Goal: Navigation & Orientation: Find specific page/section

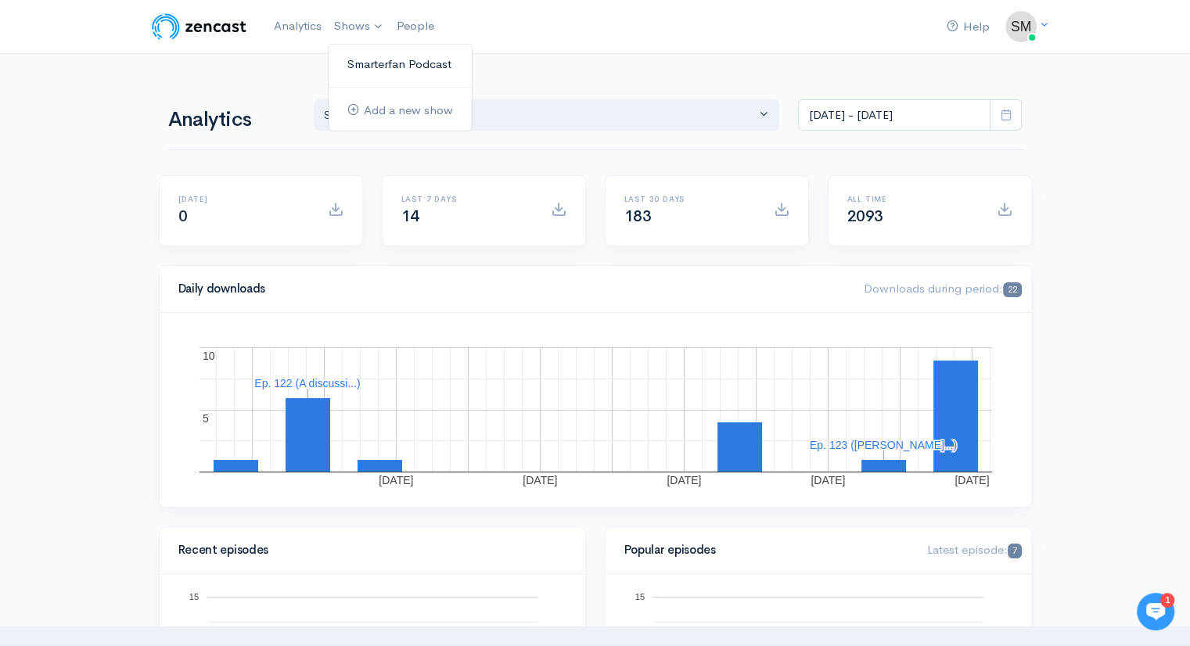
click at [376, 62] on link "Smarterfan Podcast" at bounding box center [400, 64] width 143 height 27
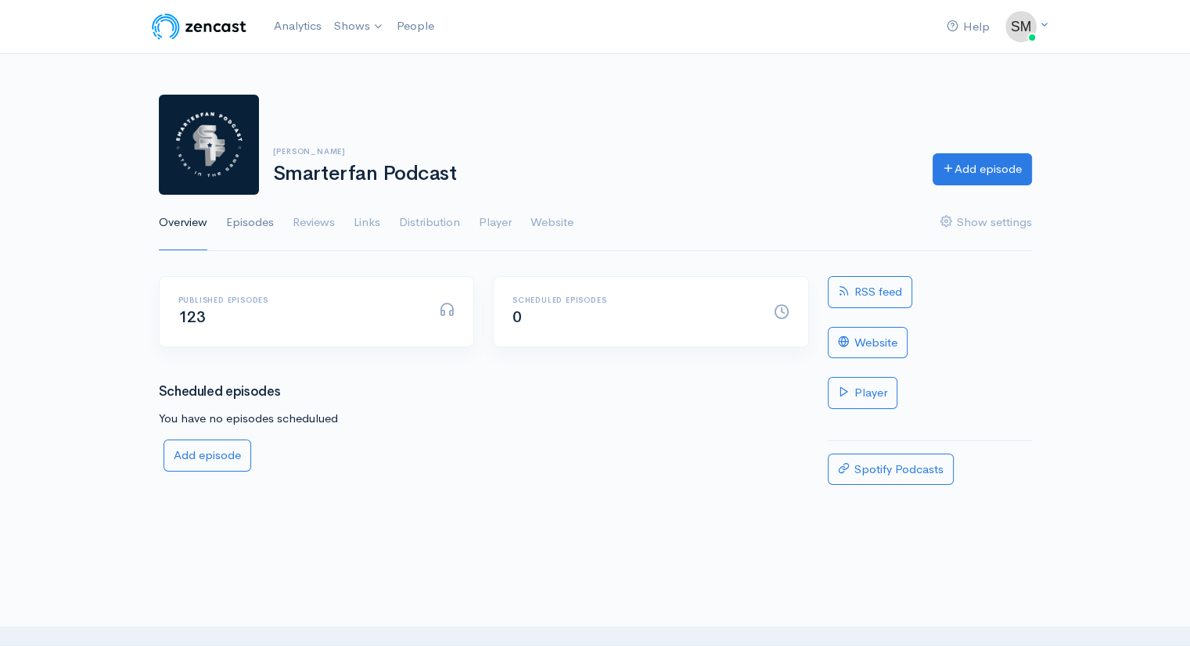
click at [252, 221] on link "Episodes" at bounding box center [250, 223] width 48 height 56
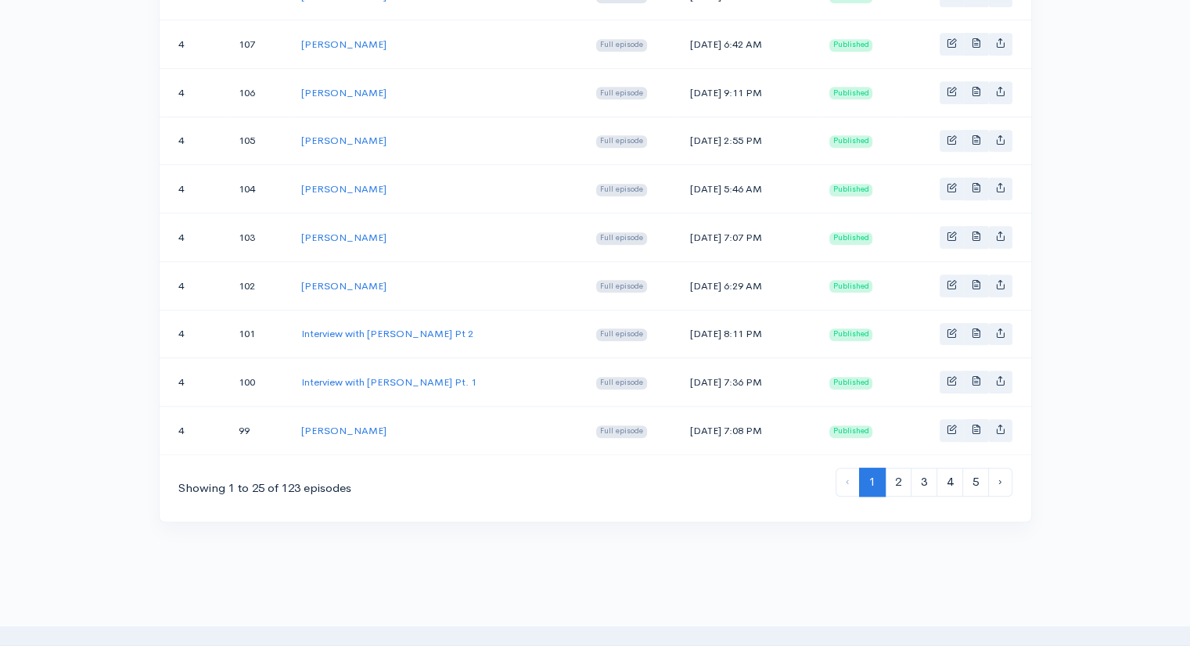
scroll to position [1120, 0]
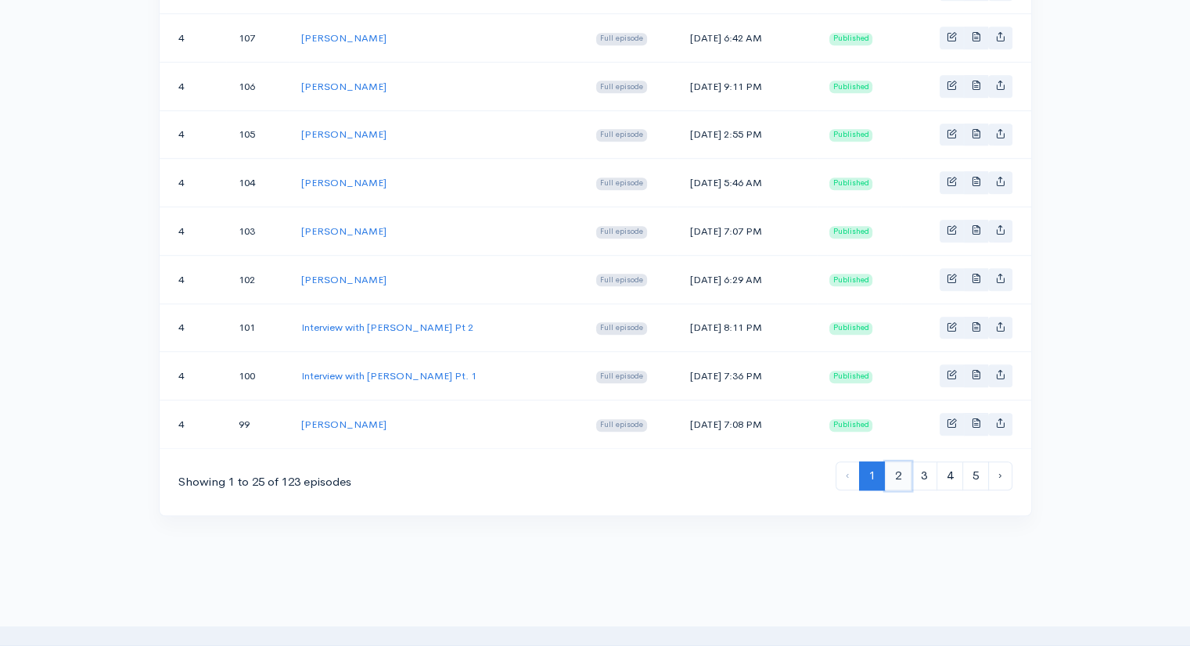
click at [895, 462] on link "2" at bounding box center [898, 476] width 27 height 29
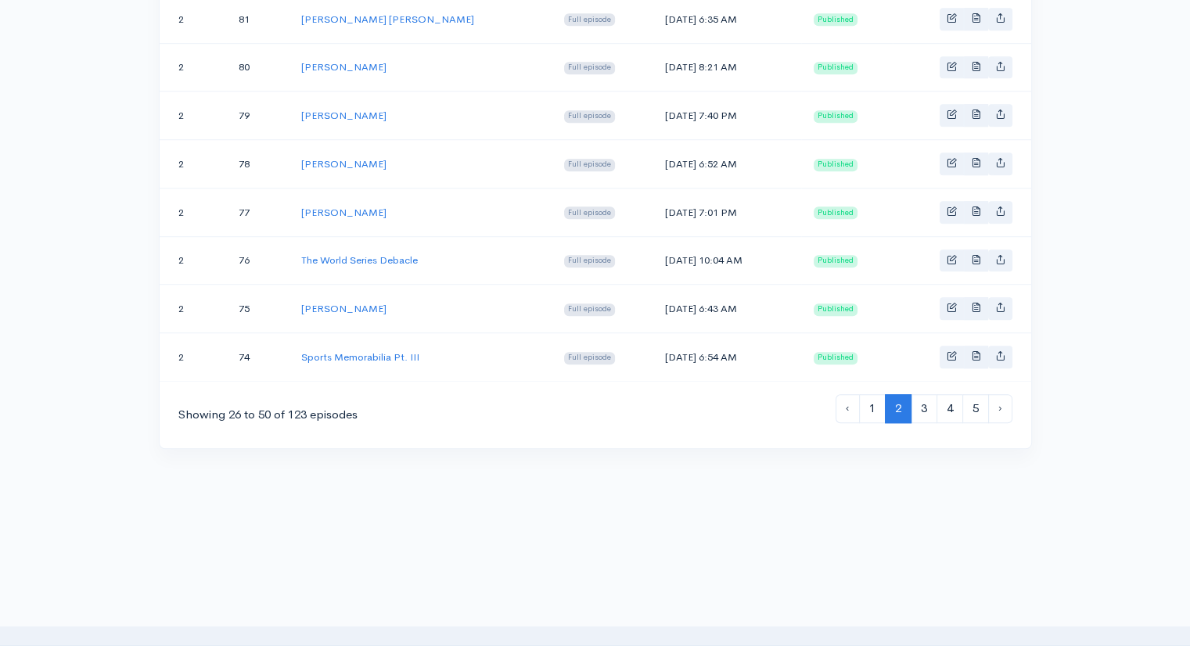
scroll to position [1199, 0]
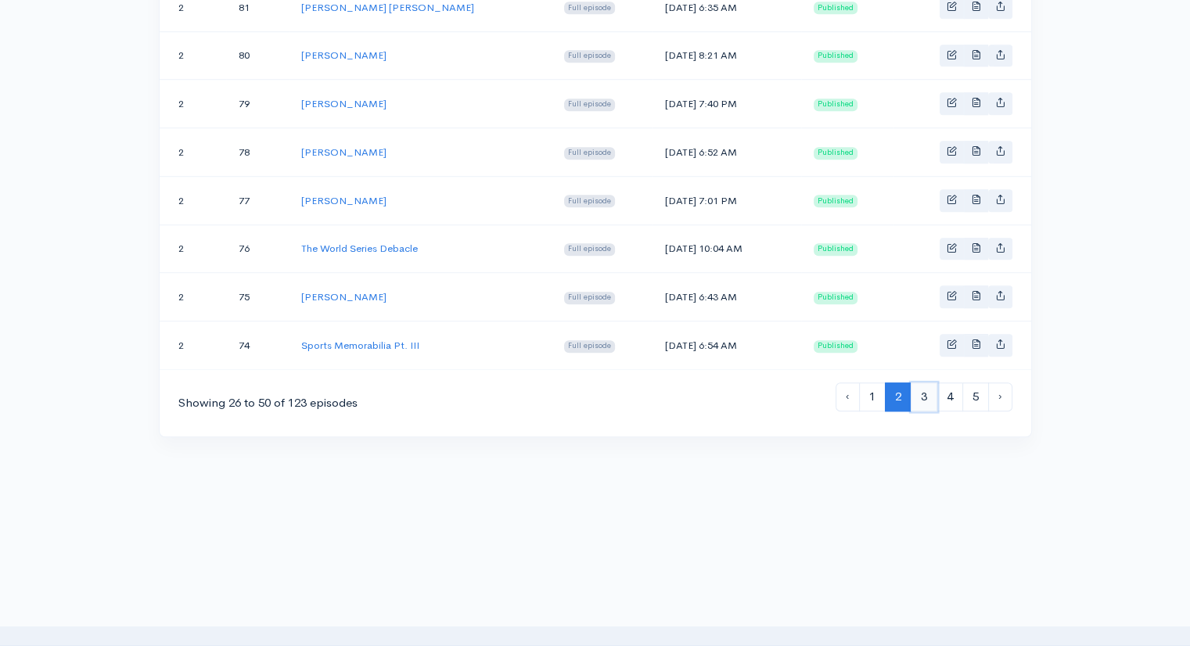
click at [926, 383] on link "3" at bounding box center [924, 397] width 27 height 29
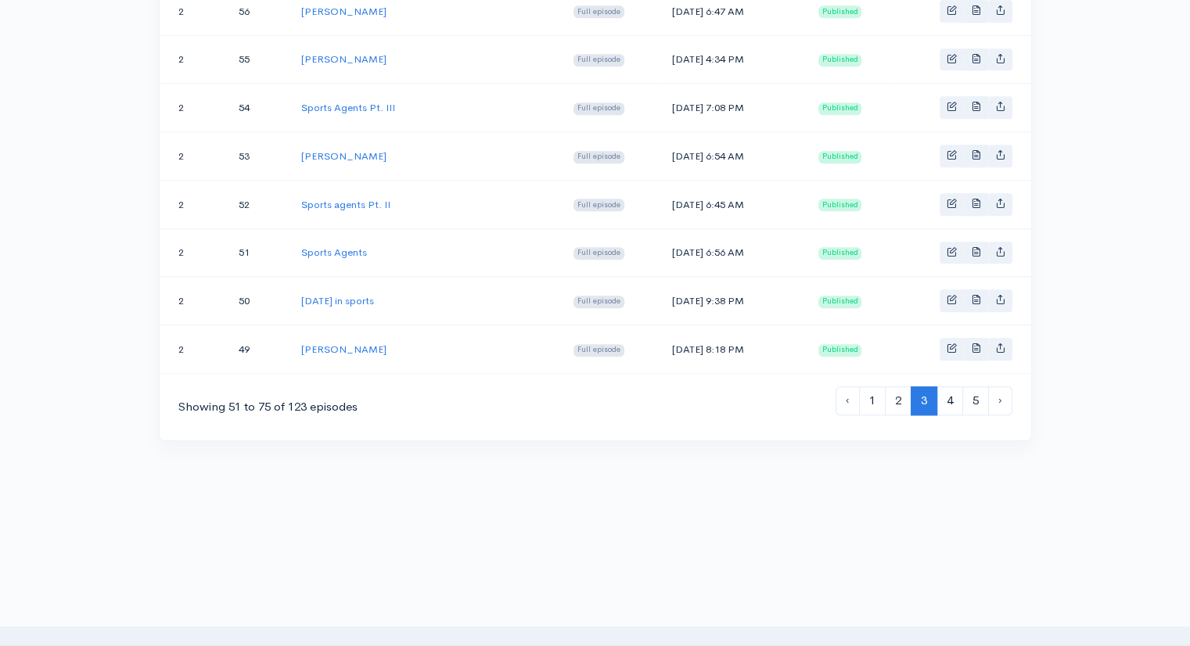
scroll to position [1199, 0]
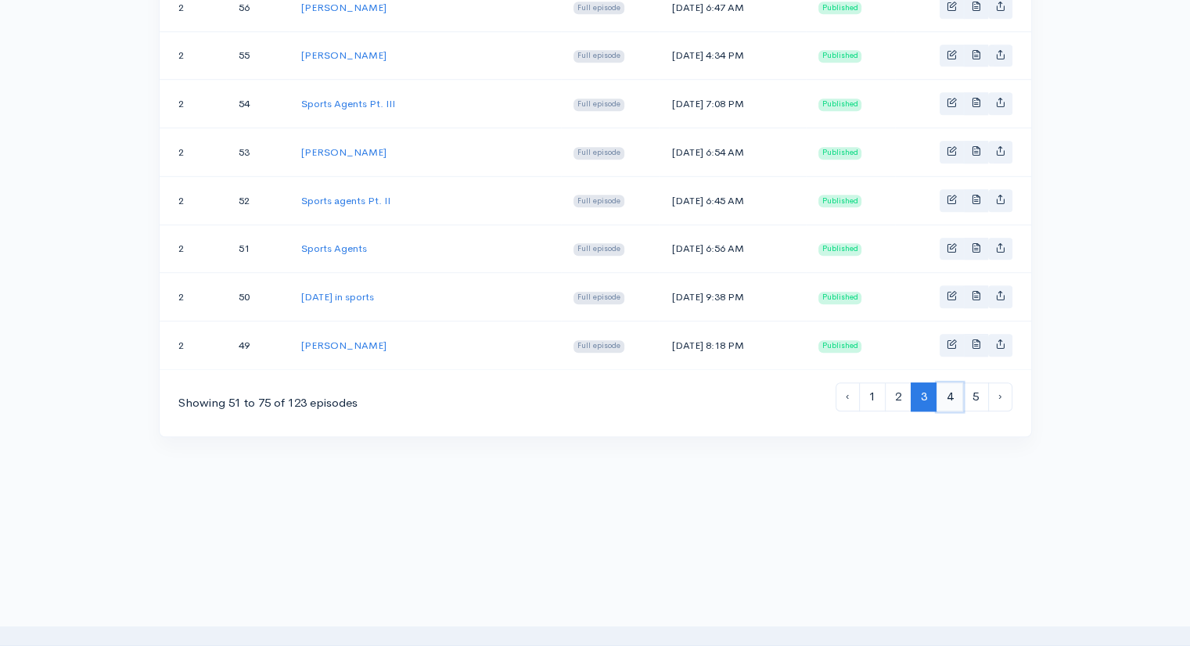
click at [951, 385] on link "4" at bounding box center [950, 397] width 27 height 29
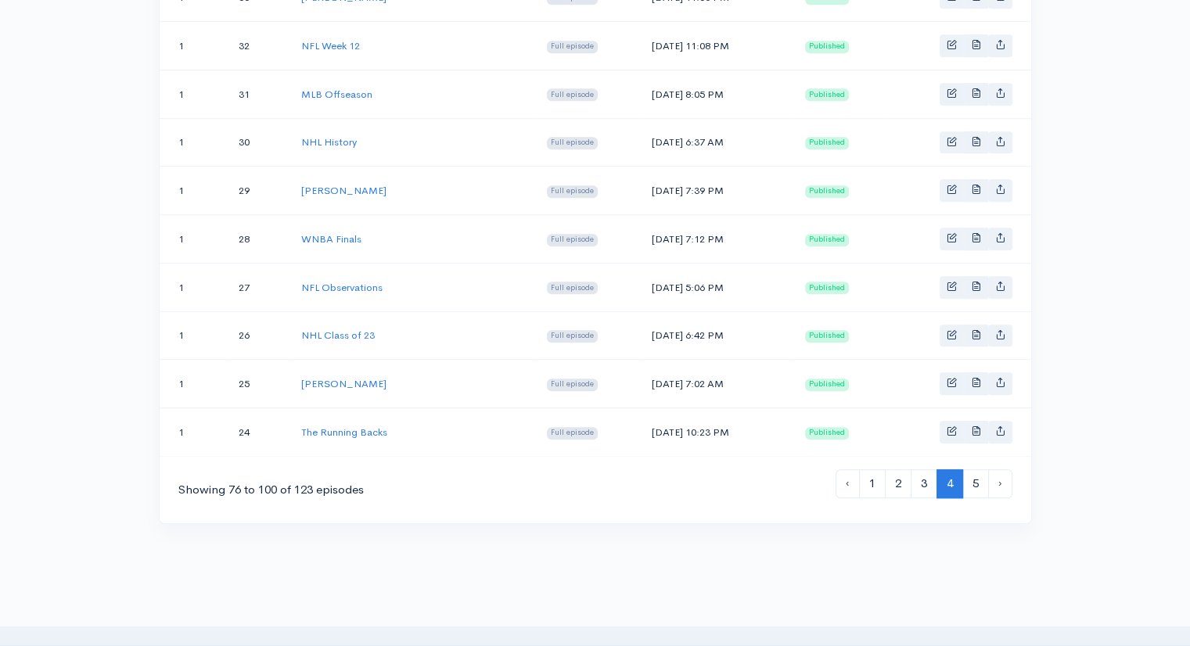
scroll to position [1122, 0]
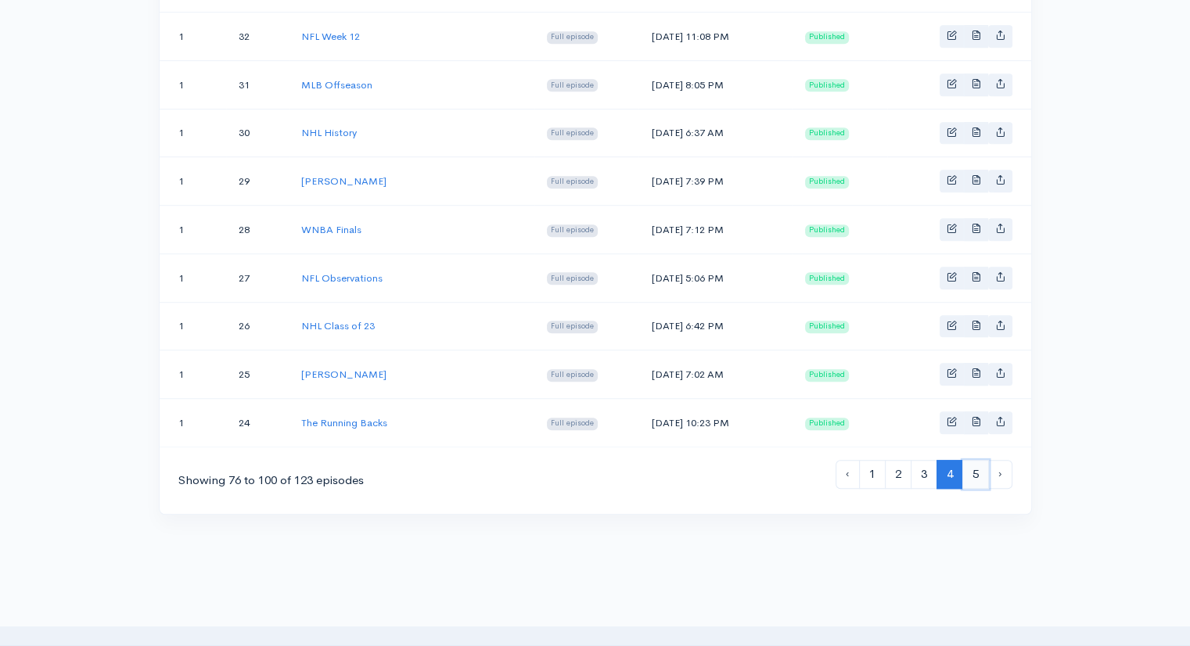
click at [973, 460] on link "5" at bounding box center [975, 474] width 27 height 29
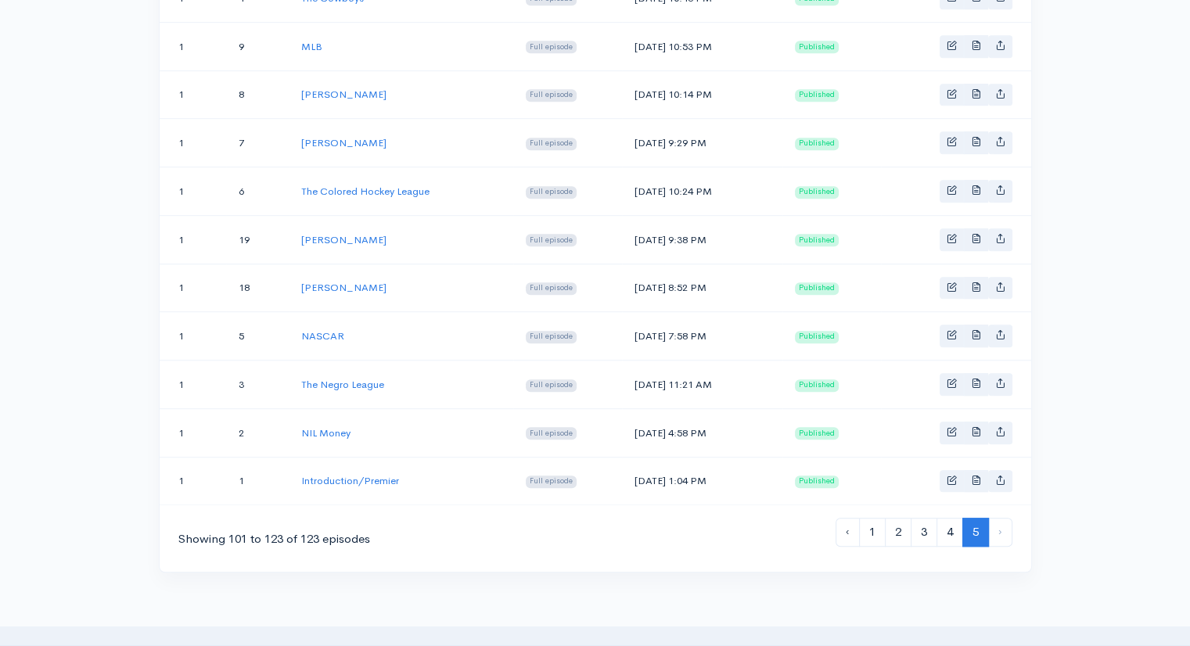
scroll to position [992, 0]
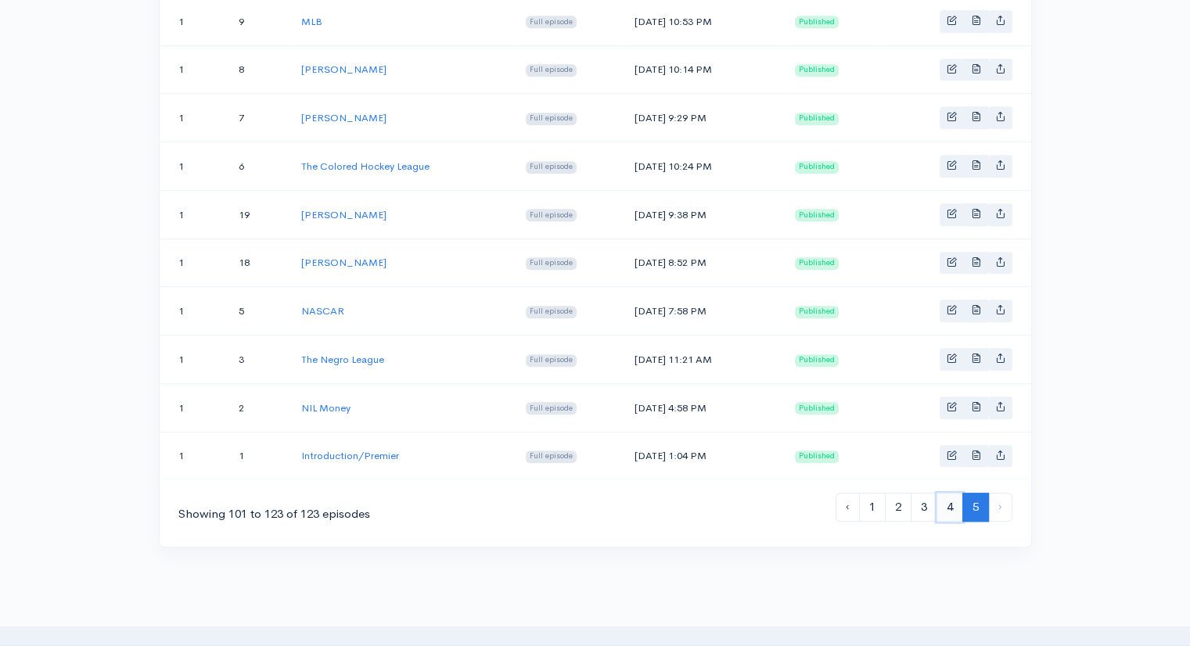
click at [945, 493] on link "4" at bounding box center [950, 507] width 27 height 29
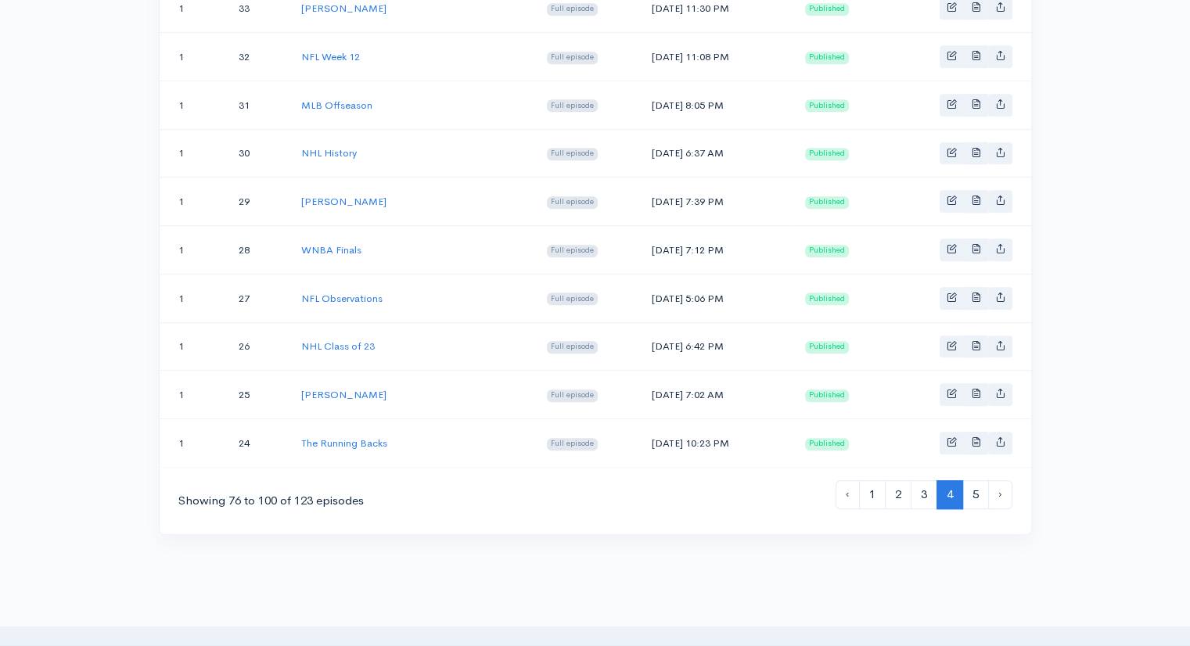
scroll to position [1106, 0]
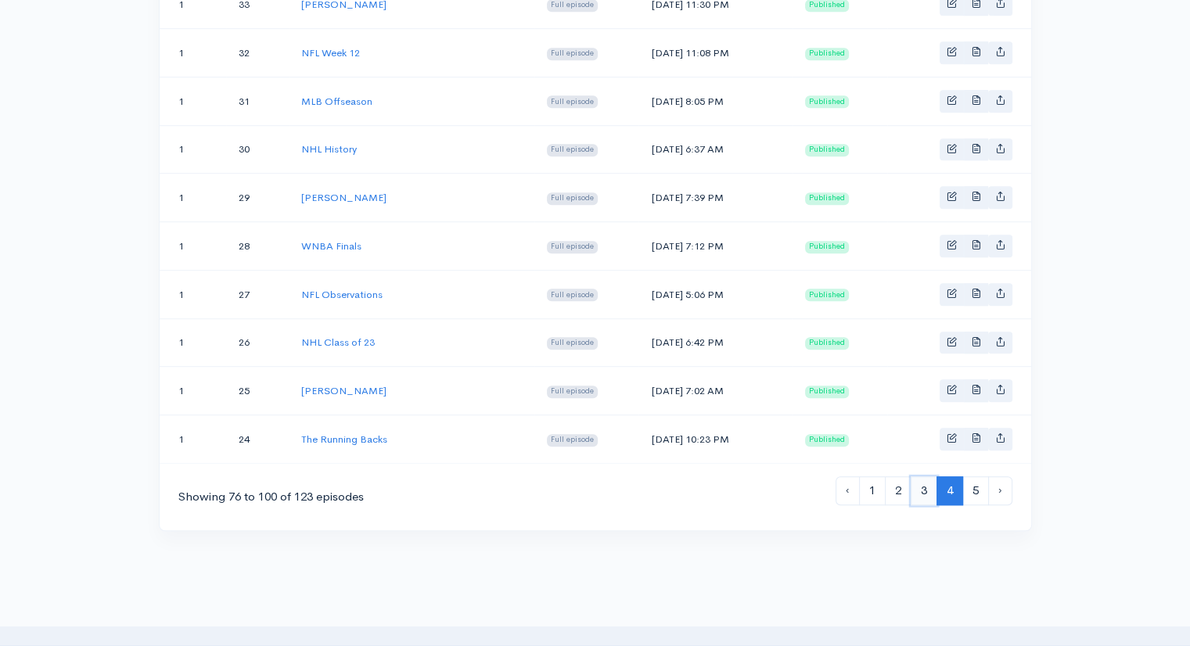
click at [925, 476] on link "3" at bounding box center [924, 490] width 27 height 29
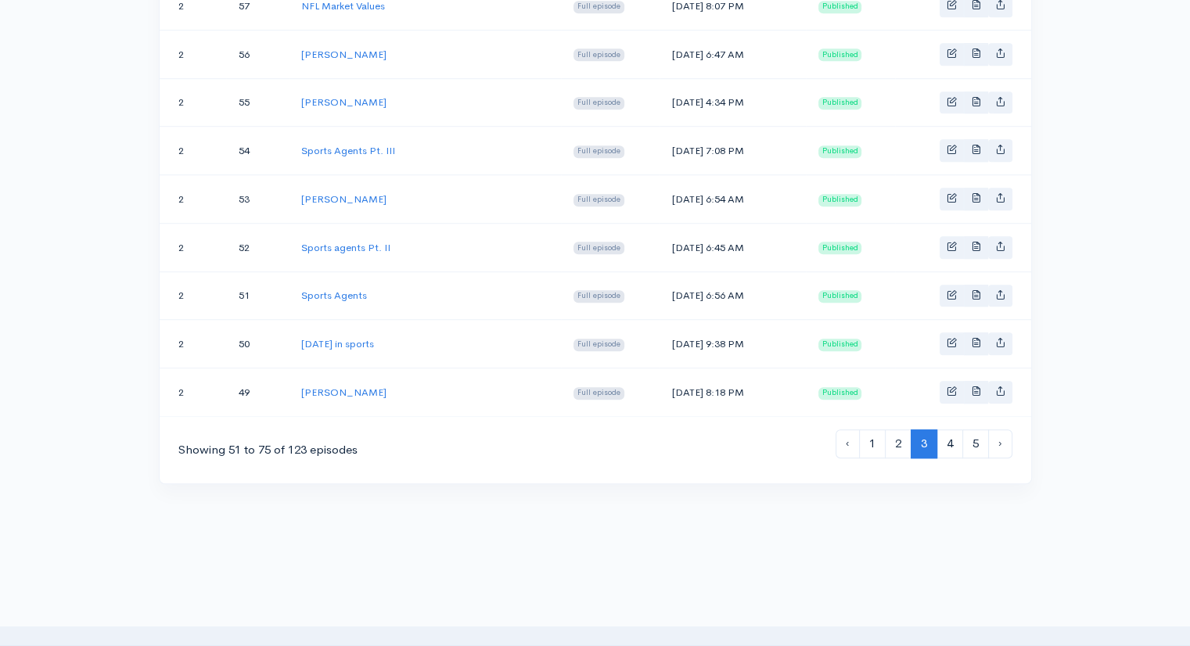
scroll to position [1155, 0]
click at [898, 427] on link "2" at bounding box center [898, 441] width 27 height 29
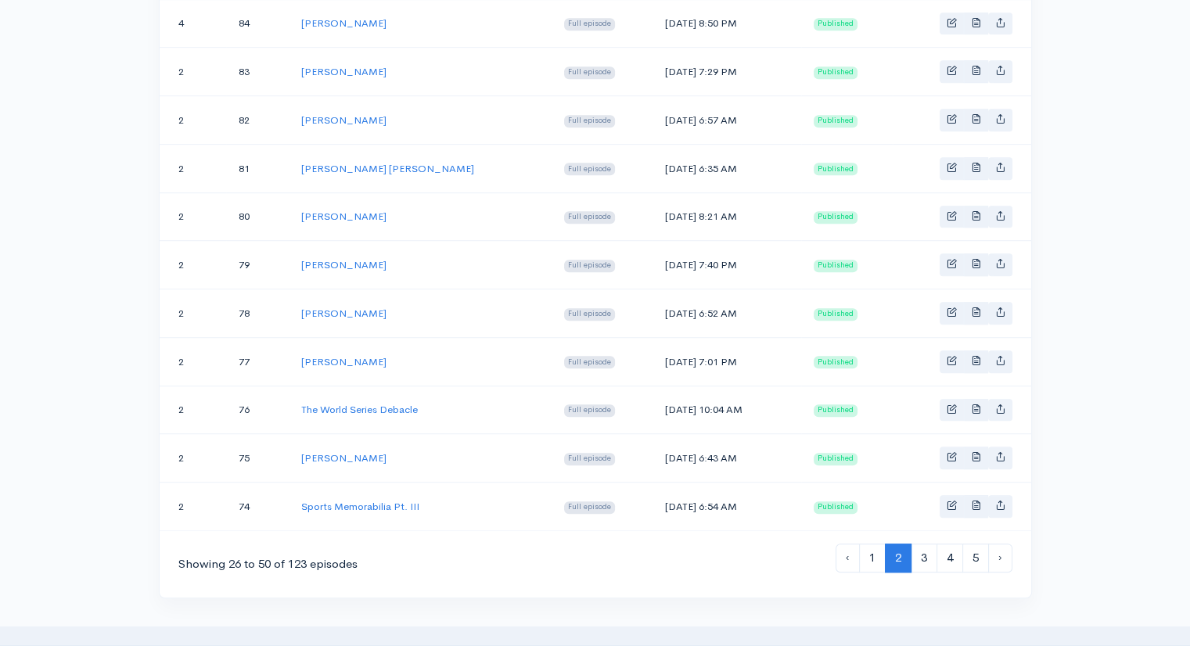
scroll to position [1059, 0]
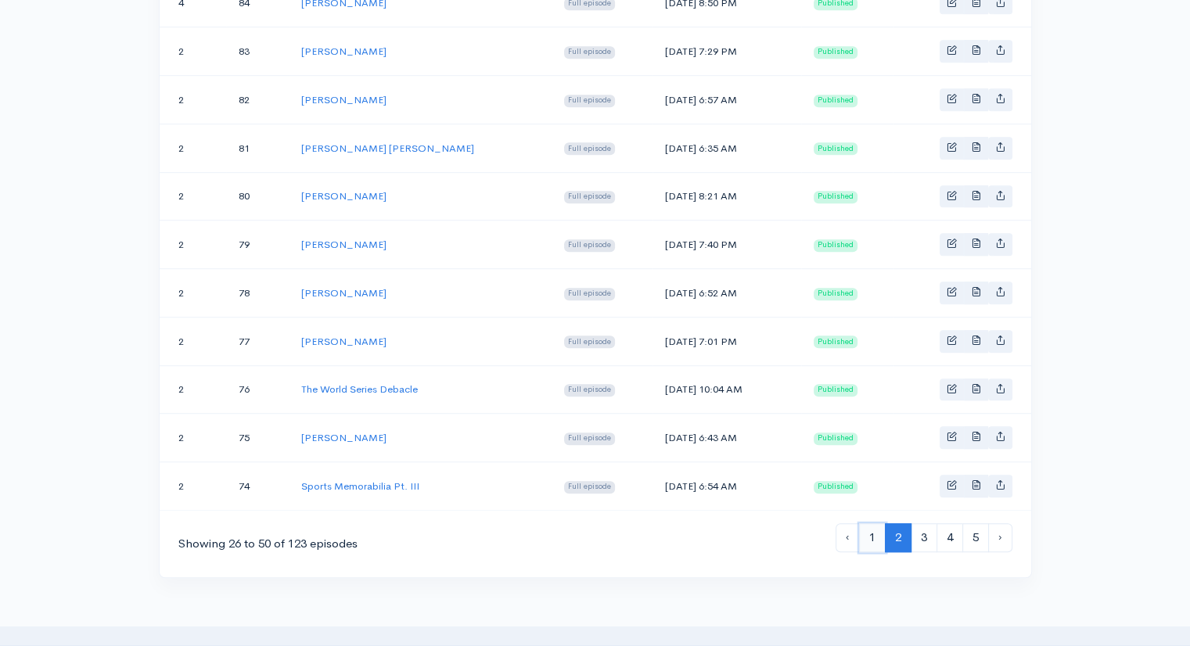
click at [873, 526] on link "1" at bounding box center [872, 537] width 27 height 29
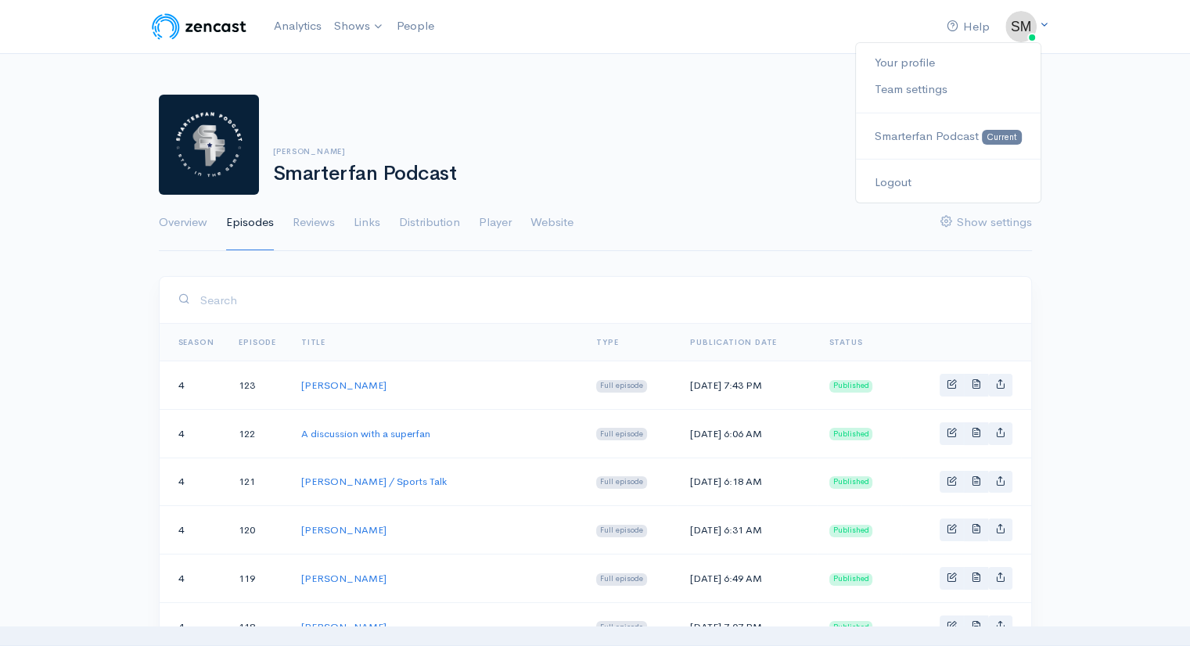
click at [1019, 27] on img at bounding box center [1020, 26] width 31 height 31
click at [894, 182] on link "Logout" at bounding box center [948, 182] width 184 height 27
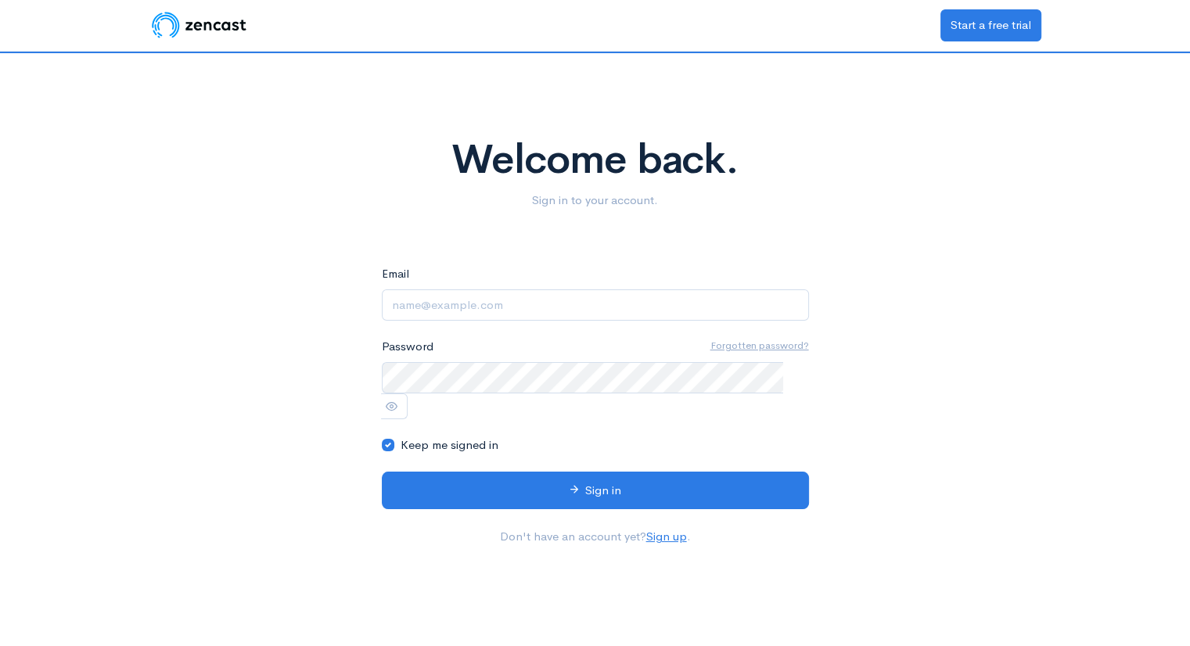
type input "[EMAIL_ADDRESS][DOMAIN_NAME]"
